Goal: Task Accomplishment & Management: Complete application form

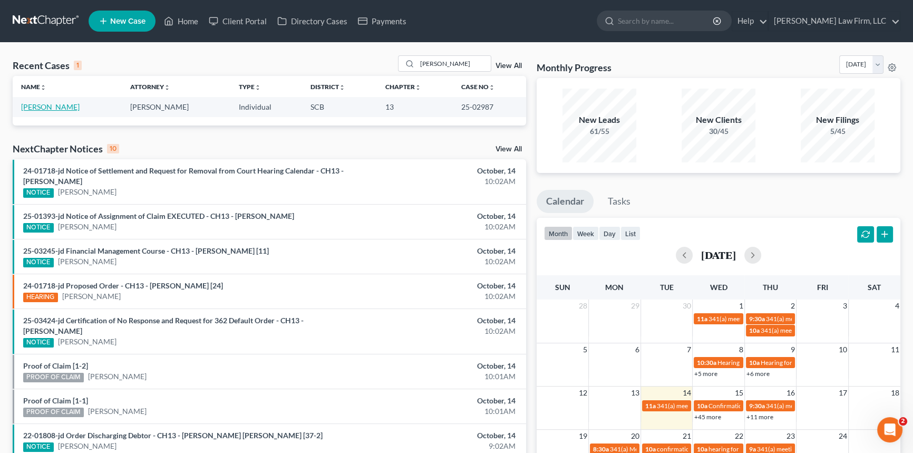
click at [43, 104] on link "[PERSON_NAME]" at bounding box center [50, 106] width 59 height 9
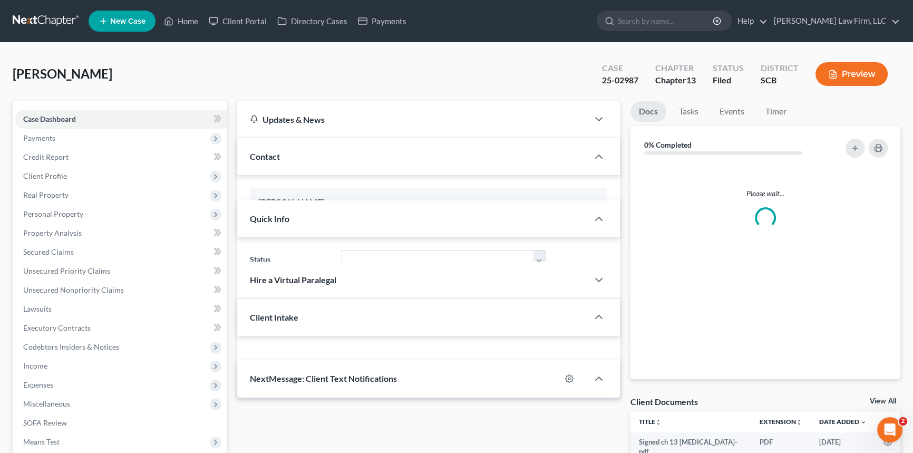
select select "1"
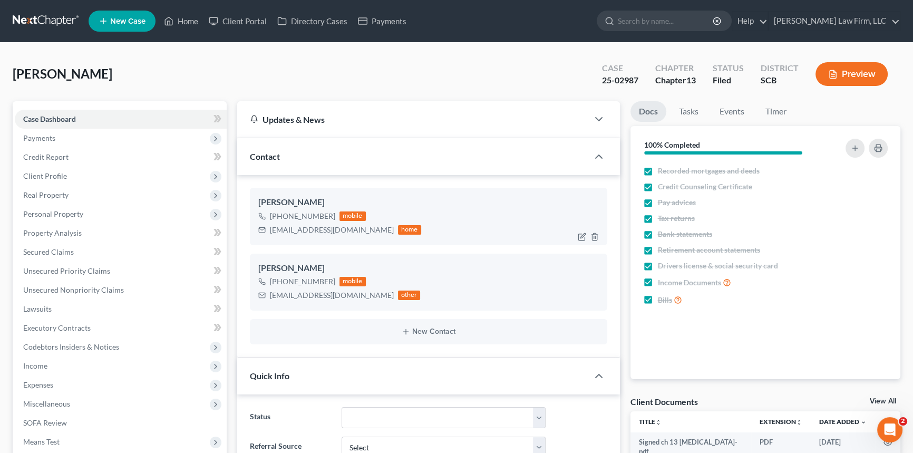
scroll to position [973, 0]
click at [46, 172] on span "Client Profile" at bounding box center [45, 175] width 44 height 9
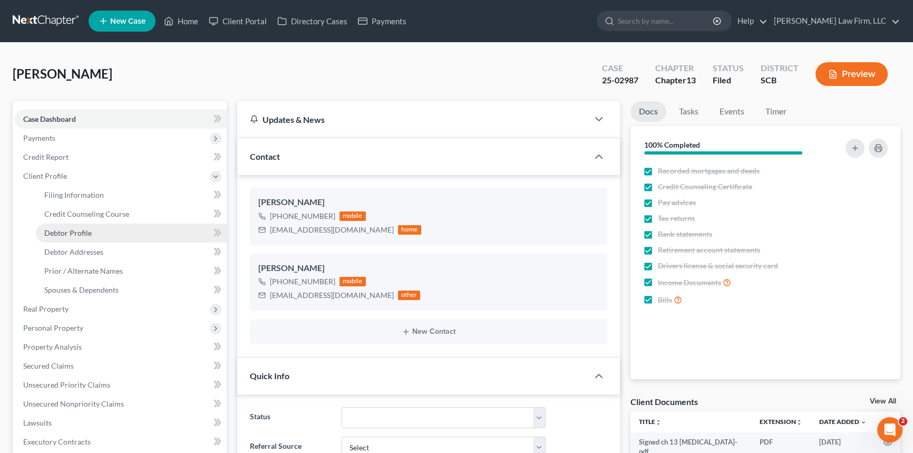
click at [79, 228] on span "Debtor Profile" at bounding box center [67, 232] width 47 height 9
select select "1"
select select "5"
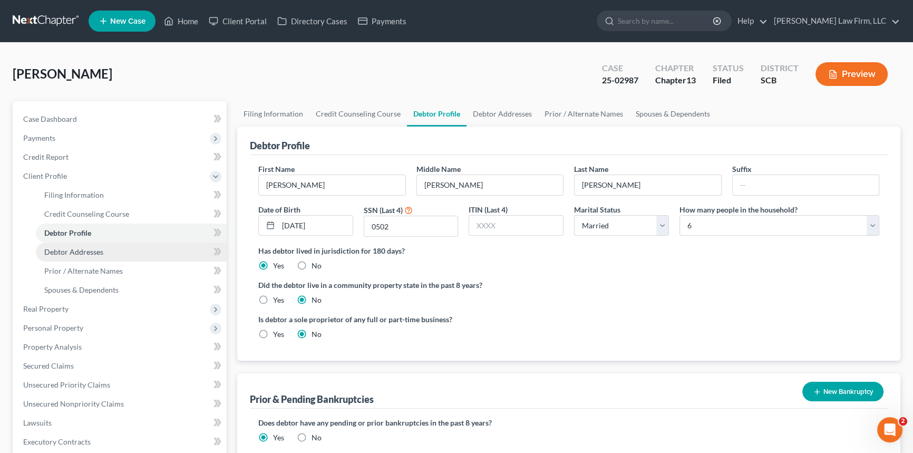
click at [74, 250] on span "Debtor Addresses" at bounding box center [73, 251] width 59 height 9
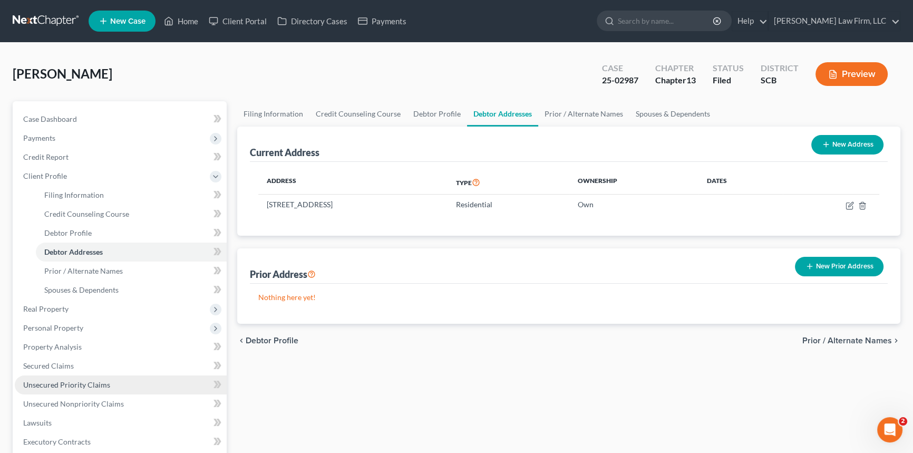
drag, startPoint x: 311, startPoint y: 215, endPoint x: 186, endPoint y: 374, distance: 202.4
